Goal: Information Seeking & Learning: Learn about a topic

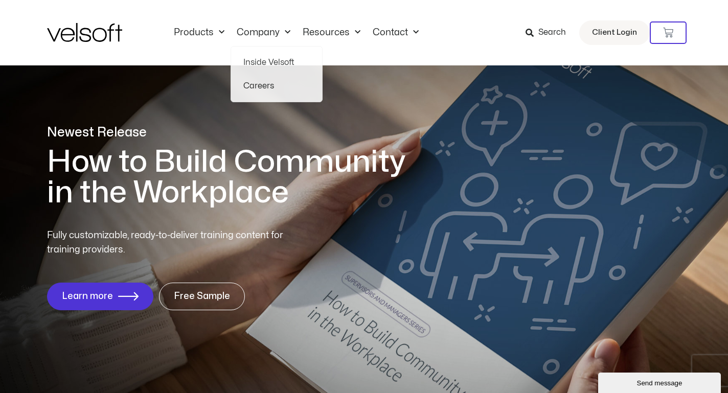
click at [522, 38] on div "Search Client Login" at bounding box center [566, 32] width 167 height 25
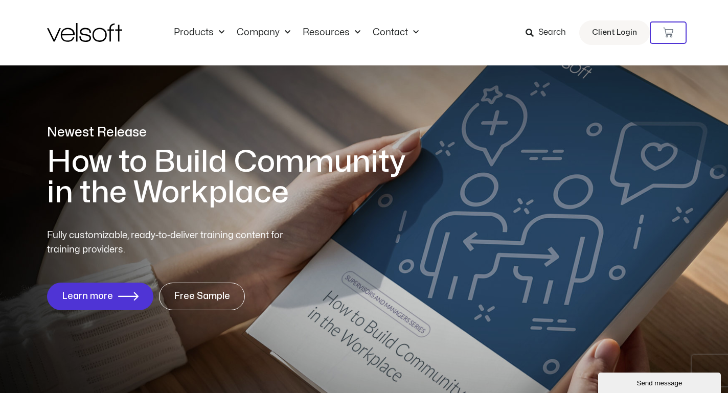
click at [540, 36] on span "Search" at bounding box center [552, 32] width 28 height 13
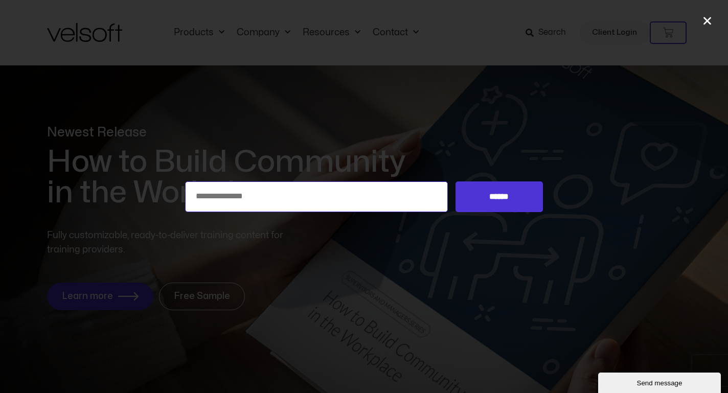
click at [334, 198] on input "Search for:" at bounding box center [316, 196] width 263 height 31
type input "**********"
click at [499, 196] on input "******" at bounding box center [498, 196] width 87 height 31
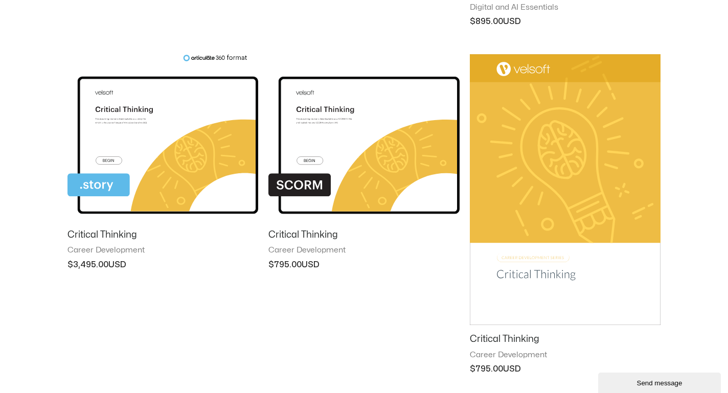
scroll to position [445, 0]
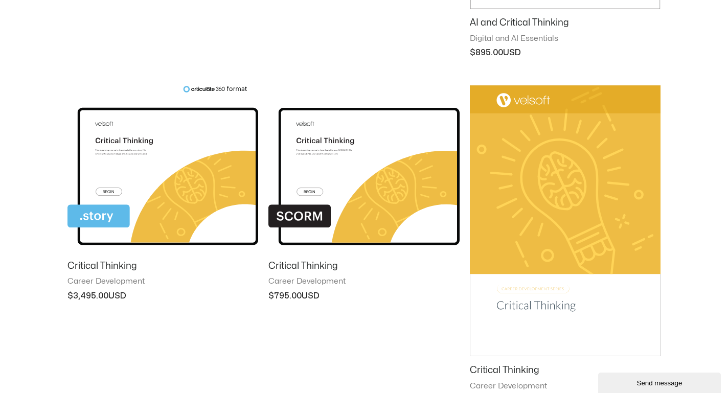
click at [597, 169] on img at bounding box center [565, 220] width 191 height 271
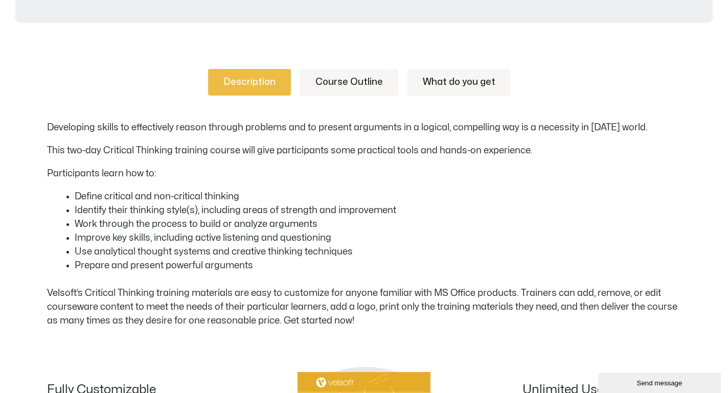
scroll to position [483, 0]
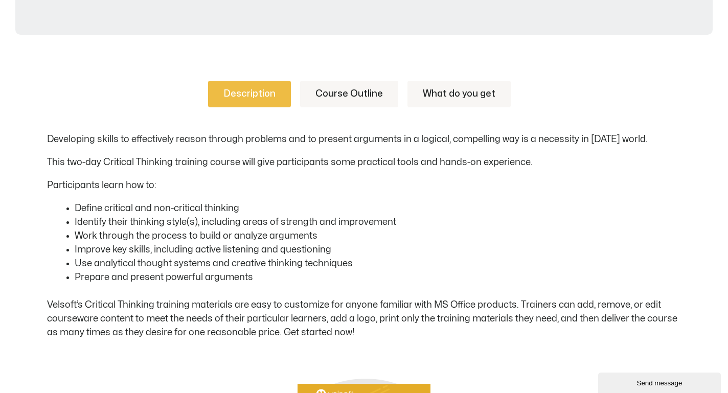
click at [372, 90] on link "Course Outline" at bounding box center [349, 94] width 98 height 27
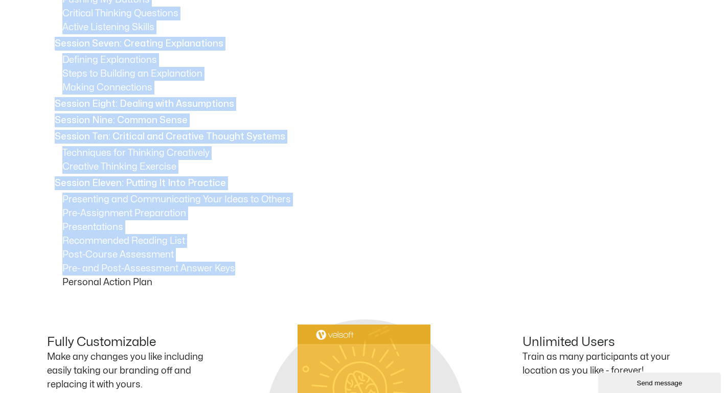
scroll to position [986, 0]
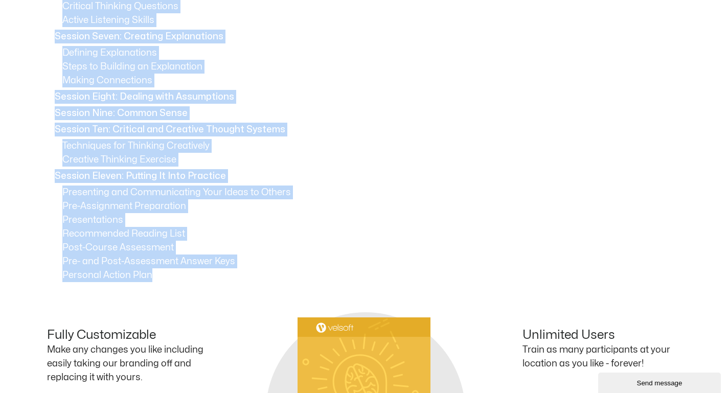
drag, startPoint x: 53, startPoint y: 132, endPoint x: 182, endPoint y: 282, distance: 197.8
click at [182, 282] on div "Description Course Outline What do you get Developing skills to effectively rea…" at bounding box center [364, 26] width 634 height 959
copy div "Session One: Course Overview Session Two: Understanding Critical Thinking What …"
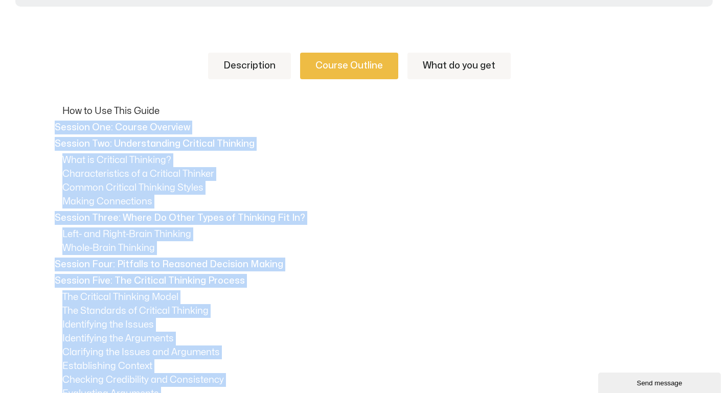
scroll to position [512, 0]
copy div "Session One: Course Overview Session Two: Understanding Critical Thinking What …"
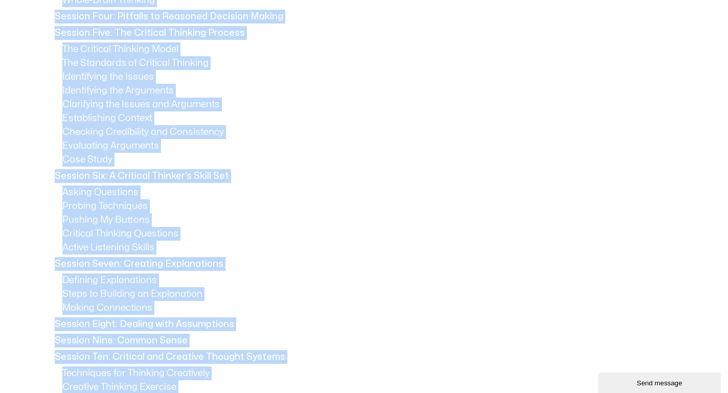
scroll to position [762, 0]
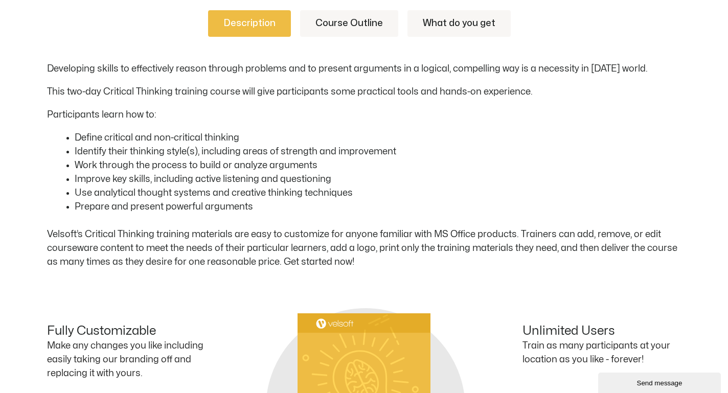
scroll to position [552, 0]
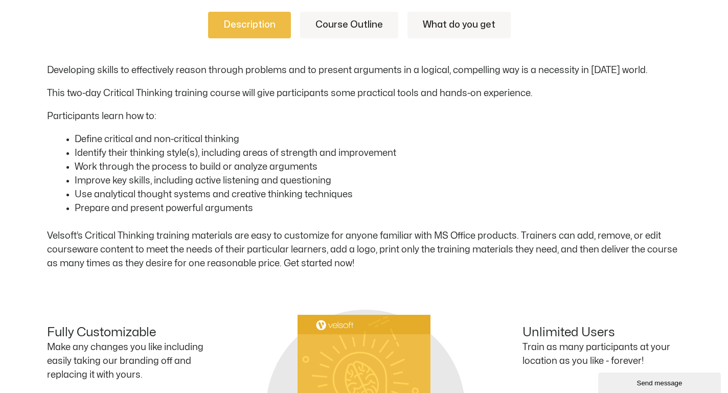
click at [341, 27] on link "Course Outline" at bounding box center [349, 25] width 98 height 27
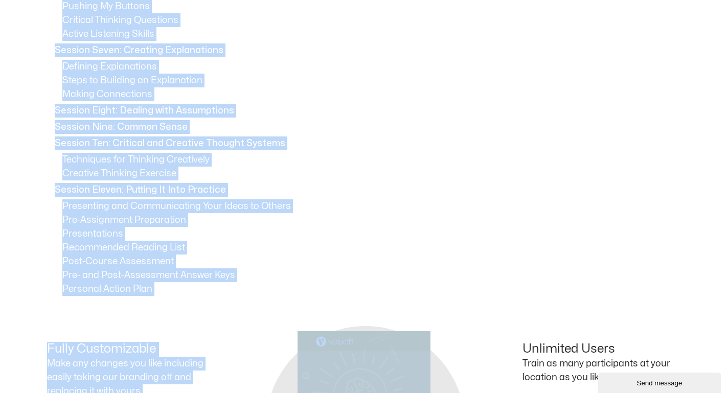
scroll to position [986, 0]
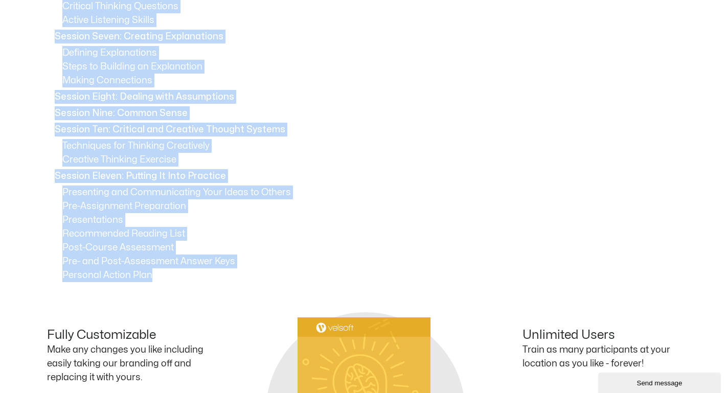
drag, startPoint x: 54, startPoint y: 118, endPoint x: 155, endPoint y: 274, distance: 186.5
copy div "Session One: Course Overview Session Two: Understanding Critical Thinking What …"
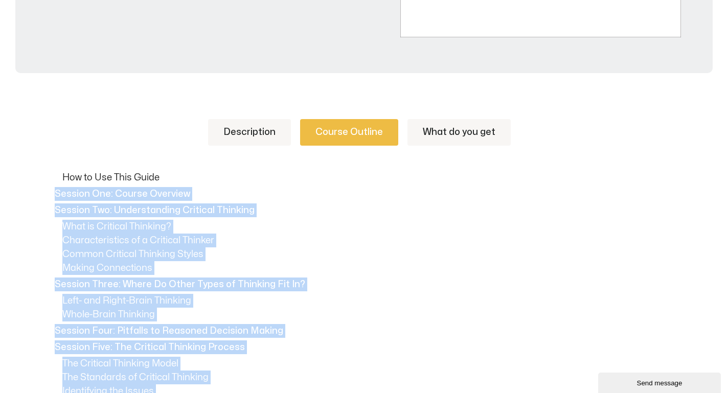
scroll to position [433, 0]
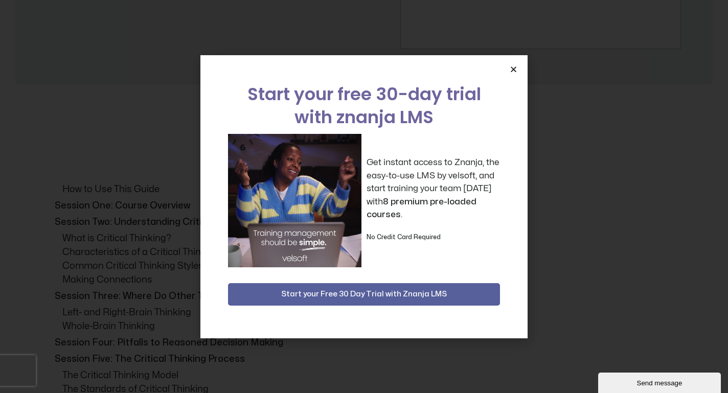
click at [135, 239] on div "Start your free 30-day trial with znanja LMS Get instant access to Znanja, the …" at bounding box center [364, 196] width 728 height 393
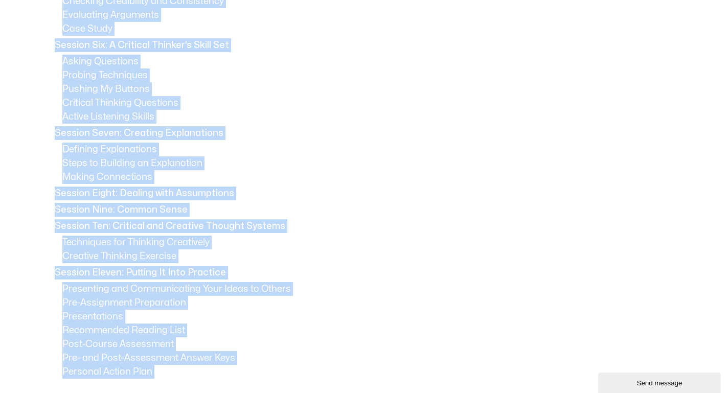
scroll to position [918, 0]
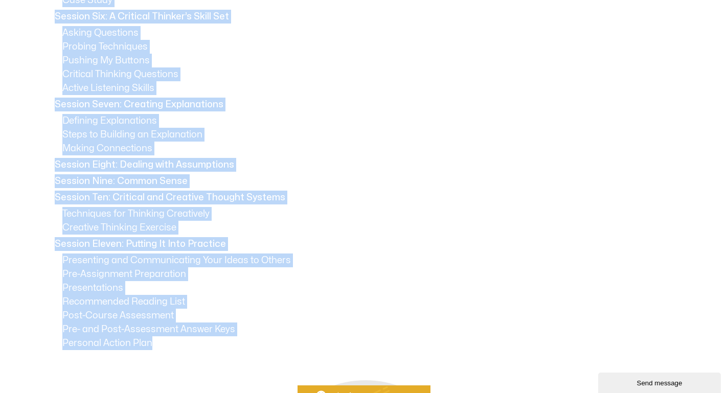
drag, startPoint x: 51, startPoint y: 134, endPoint x: 182, endPoint y: 346, distance: 249.4
click at [182, 346] on div "How to Use This Guide Session One: Course Overview Session Two: Understanding C…" at bounding box center [364, 23] width 634 height 653
copy div "Session One: Course Overview Session Two: Understanding Critical Thinking What …"
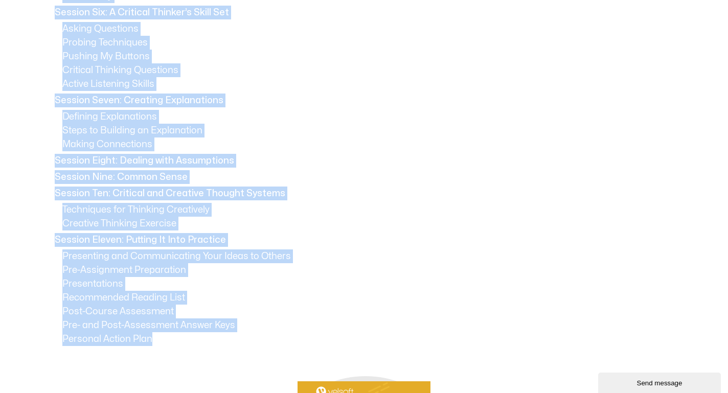
scroll to position [923, 0]
click at [280, 257] on p "Presenting and Communicating Your Ideas to Others" at bounding box center [371, 255] width 618 height 14
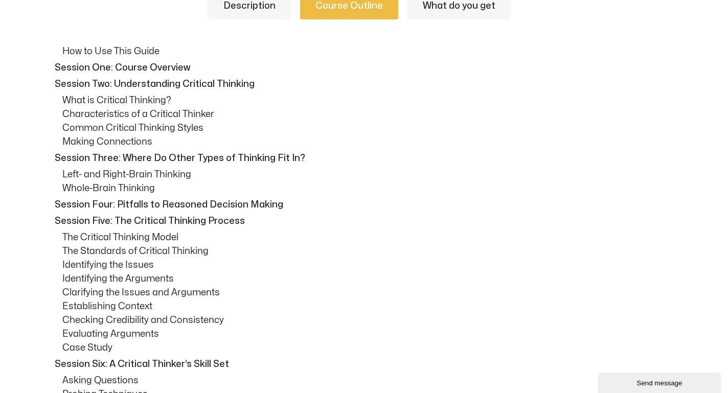
scroll to position [570, 0]
